Goal: Task Accomplishment & Management: Use online tool/utility

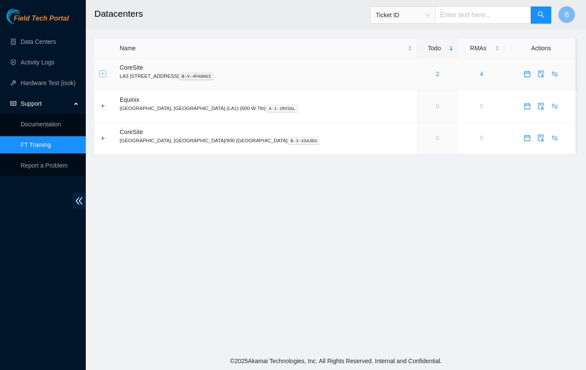
click at [102, 74] on button "Expand row" at bounding box center [103, 73] width 7 height 7
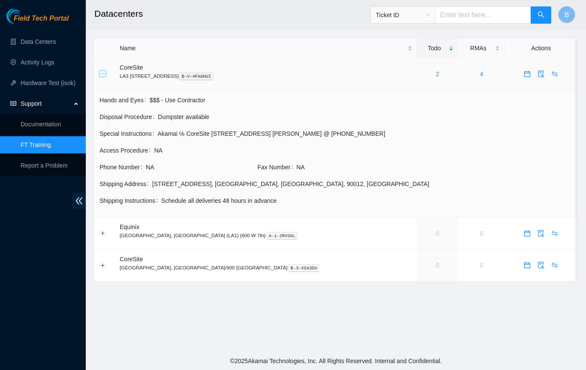
click at [102, 74] on button "Collapse row" at bounding box center [103, 73] width 7 height 7
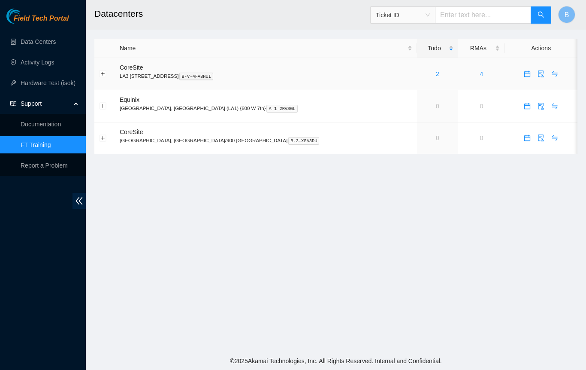
click at [422, 73] on div "2" at bounding box center [438, 73] width 32 height 9
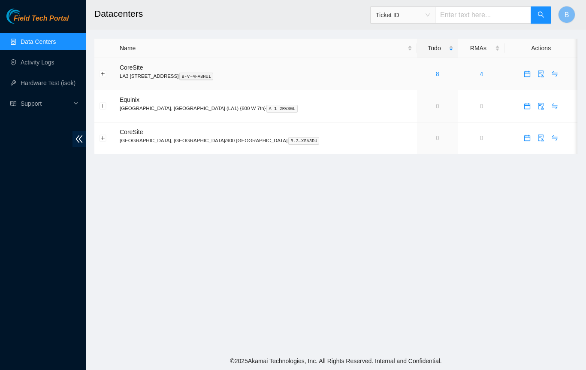
click at [436, 74] on link "8" at bounding box center [437, 73] width 3 height 7
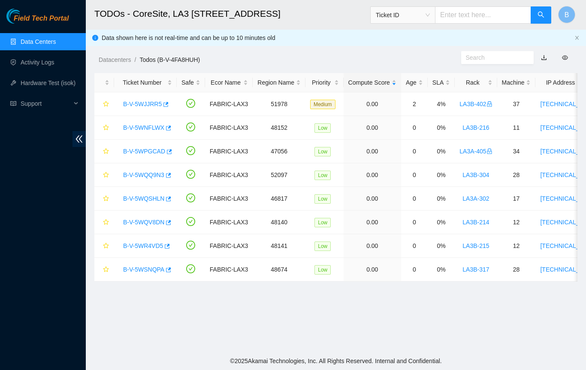
click at [311, 325] on main "TODOs - CoreSite, LA3 200 Bauchet St Ticket ID B Data shown here is not real-ti…" at bounding box center [336, 176] width 500 height 352
click at [146, 126] on link "B-V-5WNFLWX" at bounding box center [143, 127] width 41 height 7
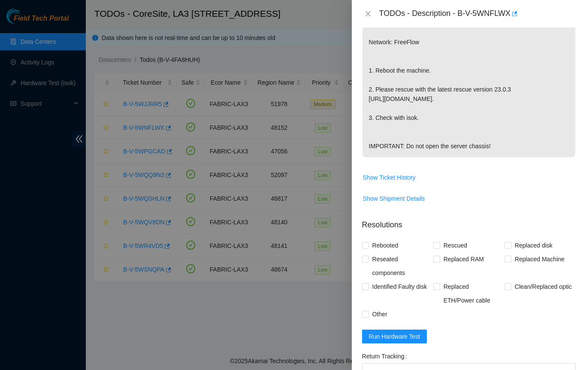
scroll to position [258, 0]
